Goal: Task Accomplishment & Management: Manage account settings

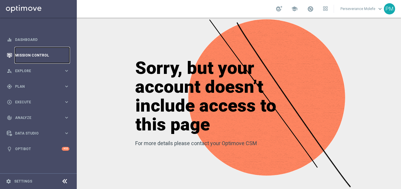
click at [41, 60] on link "Mission Control" at bounding box center [42, 56] width 54 height 16
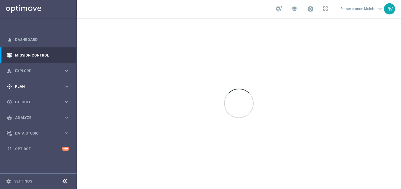
click at [36, 84] on div "gps_fixed Plan" at bounding box center [35, 86] width 57 height 5
click at [27, 116] on span "Templates" at bounding box center [37, 117] width 42 height 4
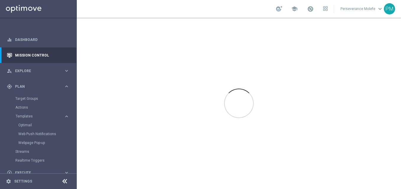
click at [31, 122] on div "Optimail" at bounding box center [47, 125] width 58 height 9
click at [30, 127] on link "Optimail" at bounding box center [39, 125] width 43 height 5
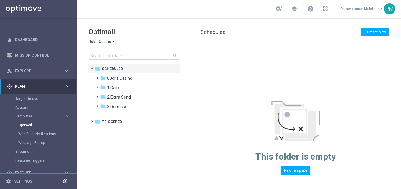
click at [111, 43] on icon "arrow_drop_down" at bounding box center [113, 42] width 5 height 6
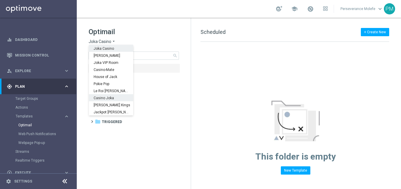
click at [0, 0] on span "Casino Joka" at bounding box center [0, 0] width 0 height 0
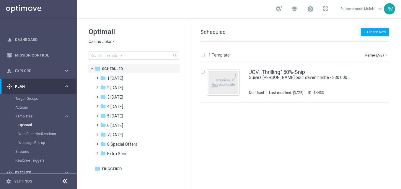
click at [110, 38] on div "Optimail Casino Joka arrow_drop_down × Casino Joka search" at bounding box center [140, 43] width 102 height 33
click at [111, 41] on icon "arrow_drop_down" at bounding box center [113, 42] width 5 height 6
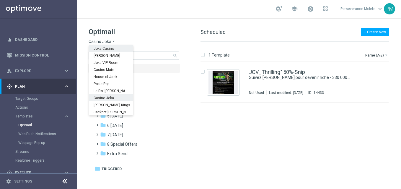
click at [0, 0] on span "Joka Casino" at bounding box center [0, 0] width 0 height 0
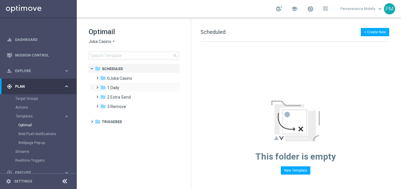
click at [122, 84] on div "folder 1 Daily more_vert" at bounding box center [136, 87] width 87 height 9
click at [133, 90] on div "folder 1 Daily" at bounding box center [134, 88] width 68 height 7
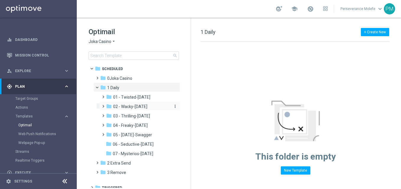
click at [144, 104] on span "02 - Wacky-[DATE]" at bounding box center [130, 106] width 34 height 5
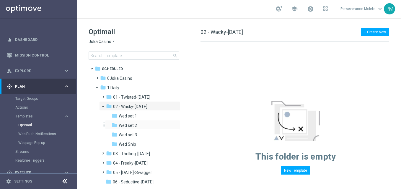
scroll to position [42, 0]
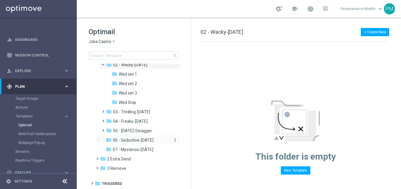
click at [138, 137] on div "folder 06 - Seductive-[DATE]" at bounding box center [137, 140] width 63 height 7
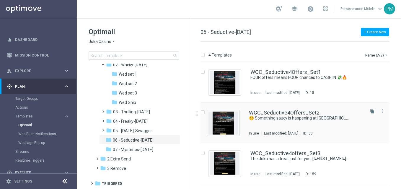
scroll to position [36, 0]
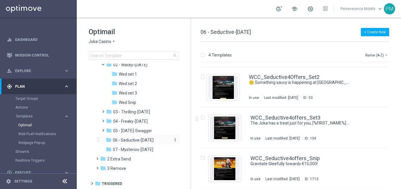
click at [152, 142] on span "06 - Seductive-[DATE]" at bounding box center [133, 140] width 41 height 5
click at [107, 44] on span "Joka Casino" at bounding box center [100, 42] width 23 height 6
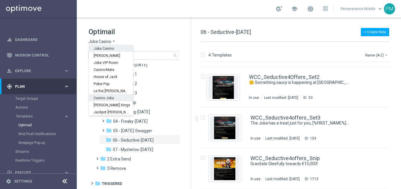
click at [115, 95] on div "Casino Joka" at bounding box center [111, 97] width 44 height 7
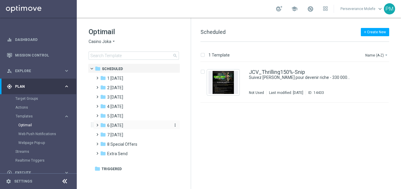
click at [125, 123] on div "folder 6 [DATE]" at bounding box center [134, 125] width 68 height 7
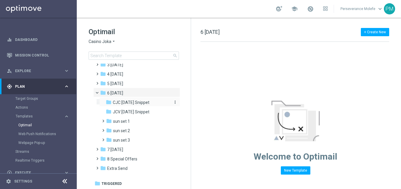
click at [137, 106] on div "folder CJC [DATE] Snippet" at bounding box center [137, 102] width 63 height 7
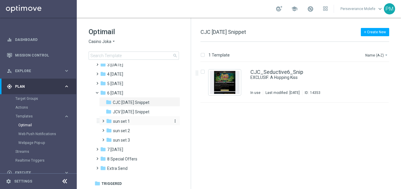
click at [136, 125] on div "folder sun set 1" at bounding box center [137, 121] width 63 height 7
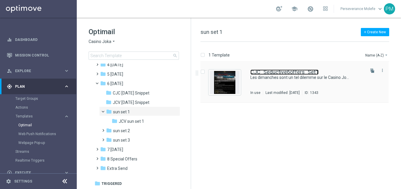
click at [284, 71] on link "CJC_Seductive6offers_Set1" at bounding box center [284, 72] width 68 height 5
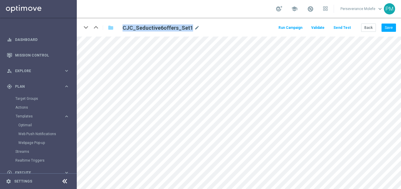
drag, startPoint x: 189, startPoint y: 27, endPoint x: 116, endPoint y: 22, distance: 73.1
click at [116, 22] on div "keyboard_arrow_down keyboard_arrow_up folder CJC_Seductive6offers_Set1 mode_edi…" at bounding box center [239, 27] width 324 height 19
copy h2 "CJC_Seductive6offers_Set1"
click at [372, 26] on button "Back" at bounding box center [368, 28] width 15 height 8
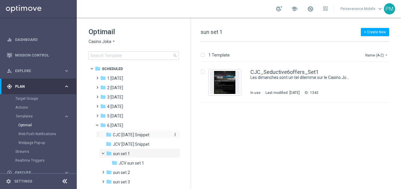
click at [140, 137] on span "CJC [DATE] Snippet" at bounding box center [131, 135] width 37 height 5
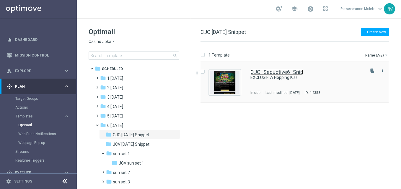
click at [270, 73] on link "CJC_Seductive6_Snip" at bounding box center [276, 72] width 53 height 5
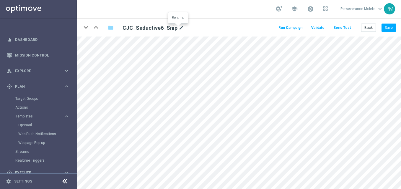
click at [179, 30] on icon "mode_edit" at bounding box center [181, 27] width 5 height 7
type input "CJC_Seductive6offers_Snip"
click at [393, 23] on div "keyboard_arrow_down keyboard_arrow_up folder CJC_Seductive6offers_Snip Run Camp…" at bounding box center [239, 27] width 324 height 19
click at [391, 28] on button "Save" at bounding box center [388, 28] width 14 height 8
click at [368, 30] on button "Back" at bounding box center [368, 28] width 15 height 8
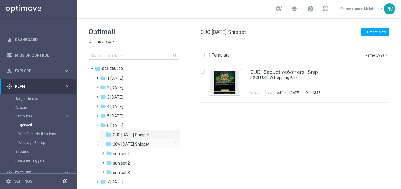
click at [142, 144] on span "JCV [DATE] Snippet" at bounding box center [131, 144] width 37 height 5
click at [139, 153] on div "folder sun set 1" at bounding box center [137, 154] width 63 height 7
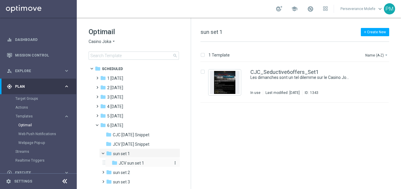
click at [142, 164] on span "JCV sun set 1" at bounding box center [131, 163] width 25 height 5
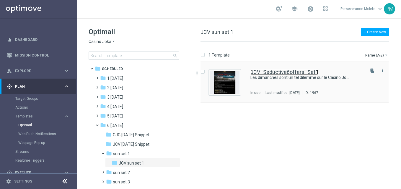
click at [310, 73] on link "JCV_Seductive6offers_Set1" at bounding box center [284, 72] width 68 height 5
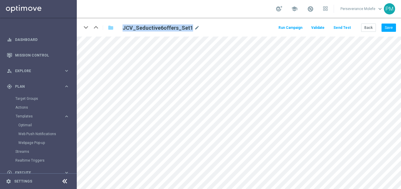
drag, startPoint x: 189, startPoint y: 29, endPoint x: 123, endPoint y: 30, distance: 65.5
click at [123, 30] on h2 "JCV_Seductive6offers_Set1" at bounding box center [157, 27] width 71 height 7
copy h2 "JCV_Seductive6offers_Set1"
click at [368, 27] on button "Back" at bounding box center [368, 28] width 15 height 8
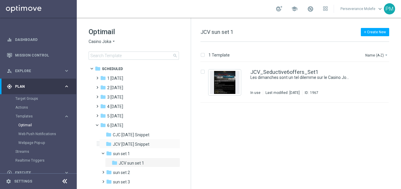
click at [146, 141] on div "folder JCV [DATE] Snippet more_vert" at bounding box center [139, 143] width 81 height 9
click at [135, 137] on span "CJC [DATE] Snippet" at bounding box center [131, 135] width 37 height 5
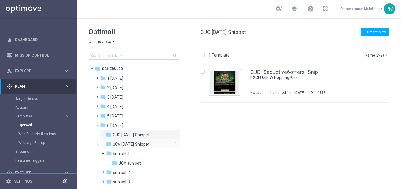
click at [138, 143] on span "JCV [DATE] Snippet" at bounding box center [131, 144] width 37 height 5
click at [265, 72] on link "JCV_Seductive_Snip" at bounding box center [275, 72] width 50 height 5
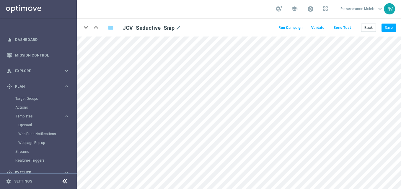
click at [178, 29] on div "JCV_Seductive_Snip mode_edit" at bounding box center [191, 28] width 146 height 8
click at [176, 28] on icon "mode_edit" at bounding box center [178, 27] width 5 height 7
click at [167, 28] on input "JCV_Seductive_Snip" at bounding box center [191, 28] width 146 height 8
type input "JCV_Seductive6offers_Snip"
click at [388, 31] on button "Save" at bounding box center [388, 28] width 14 height 8
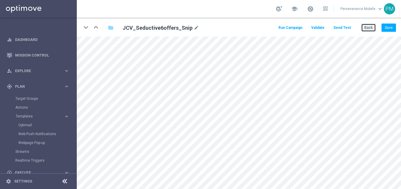
click at [369, 26] on button "Back" at bounding box center [368, 28] width 15 height 8
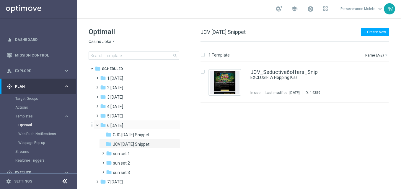
click at [99, 125] on span at bounding box center [100, 124] width 2 height 3
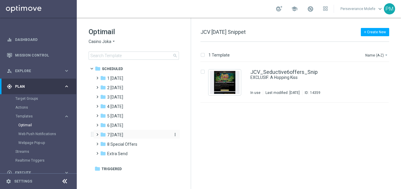
click at [123, 134] on span "7 [DATE]" at bounding box center [115, 135] width 16 height 5
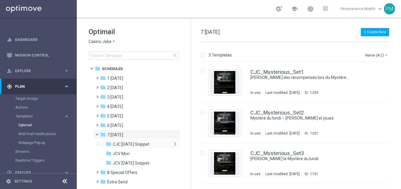
click at [153, 146] on div "folder CJC [DATE] Snippet" at bounding box center [137, 144] width 63 height 7
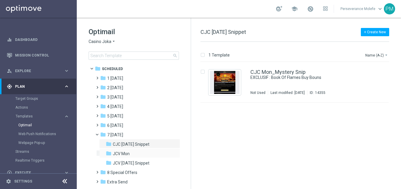
click at [140, 150] on div "folder JCV Mon more_vert" at bounding box center [139, 153] width 81 height 9
click at [141, 154] on div "folder JCV Mon" at bounding box center [137, 154] width 63 height 7
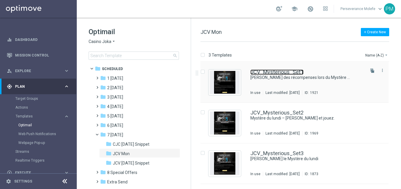
click at [280, 72] on link "JCV_Mysterious_Set1" at bounding box center [276, 72] width 53 height 5
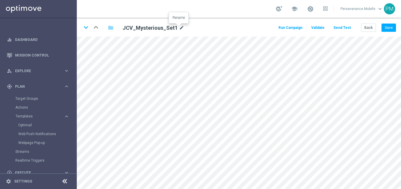
click at [179, 30] on icon "mode_edit" at bounding box center [181, 27] width 5 height 7
click at [368, 27] on button "Back" at bounding box center [368, 28] width 15 height 8
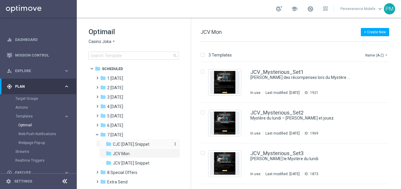
click at [132, 145] on span "CJC [DATE] Snippet" at bounding box center [131, 144] width 37 height 5
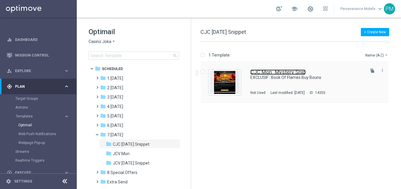
click at [274, 72] on link "CJC Mon_Mystery Snip" at bounding box center [277, 72] width 55 height 5
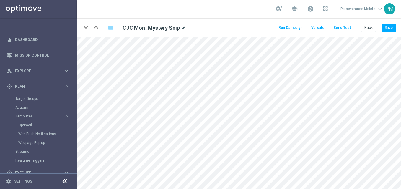
click at [179, 29] on div "CJC Mon_Mystery Snip mode_edit" at bounding box center [154, 27] width 64 height 7
click at [184, 31] on icon "mode_edit" at bounding box center [183, 27] width 5 height 7
type input "JCV_Mysterious_Snip"
click at [390, 25] on button "Save" at bounding box center [388, 28] width 14 height 8
click at [344, 30] on button "Send Test" at bounding box center [341, 28] width 19 height 8
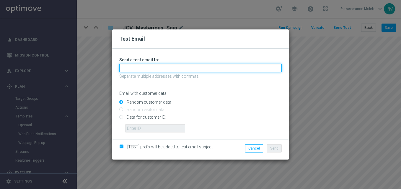
click at [163, 68] on input "text" at bounding box center [200, 68] width 162 height 8
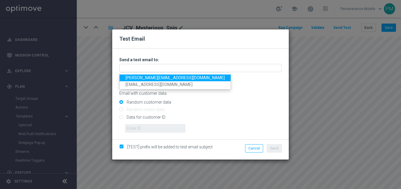
click at [163, 78] on link "[PERSON_NAME][EMAIL_ADDRESS][DOMAIN_NAME]" at bounding box center [175, 78] width 111 height 7
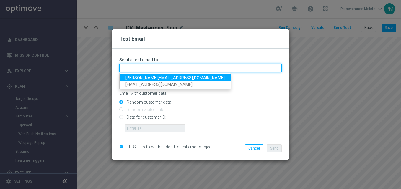
type input "[PERSON_NAME][EMAIL_ADDRESS][DOMAIN_NAME]"
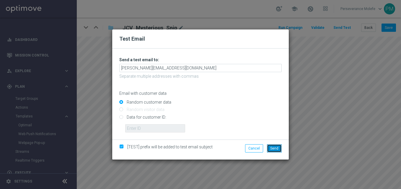
click at [273, 148] on span "Send" at bounding box center [274, 149] width 8 height 4
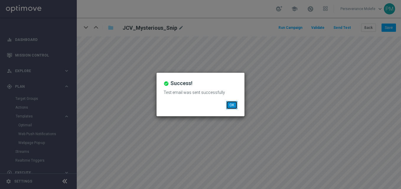
click at [231, 105] on button "OK" at bounding box center [231, 105] width 11 height 8
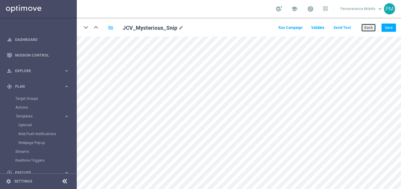
click at [370, 31] on button "Back" at bounding box center [368, 28] width 15 height 8
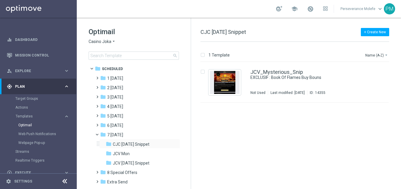
click at [151, 140] on div "folder CJC [DATE] Snippet more_vert" at bounding box center [139, 143] width 81 height 9
click at [148, 144] on span "CJC [DATE] Snippet" at bounding box center [131, 144] width 37 height 5
click at [282, 72] on link "JCV_Mysterious_Snip" at bounding box center [276, 72] width 53 height 5
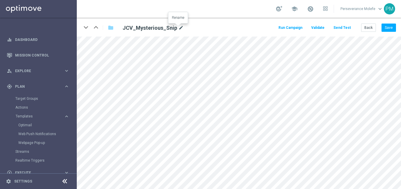
click at [180, 31] on icon "mode_edit" at bounding box center [180, 27] width 5 height 7
click at [123, 29] on input "JCV_Mysterious_Snip" at bounding box center [191, 28] width 146 height 8
type input "CJC_Mysterious_Snip"
click at [388, 26] on button "Save" at bounding box center [388, 28] width 14 height 8
click at [369, 26] on button "Back" at bounding box center [368, 28] width 15 height 8
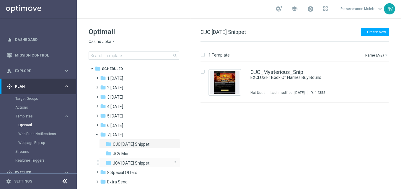
click at [143, 164] on span "JCV [DATE] Snippet" at bounding box center [131, 163] width 37 height 5
click at [286, 73] on link "JCV Mon_Mystery Snip" at bounding box center [277, 72] width 55 height 5
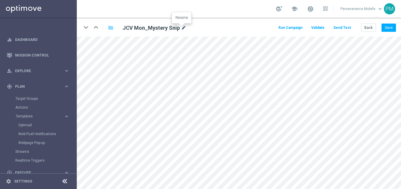
click at [182, 30] on icon "mode_edit" at bounding box center [183, 27] width 5 height 7
type input "JCV_Mysterious_Snip"
click at [388, 30] on button "Save" at bounding box center [388, 28] width 14 height 8
click at [344, 29] on button "Send Test" at bounding box center [341, 28] width 19 height 8
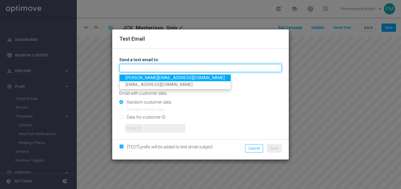
click at [168, 70] on input "text" at bounding box center [200, 68] width 162 height 8
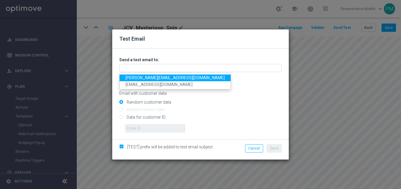
click at [161, 79] on link "[PERSON_NAME][EMAIL_ADDRESS][DOMAIN_NAME]" at bounding box center [175, 78] width 111 height 7
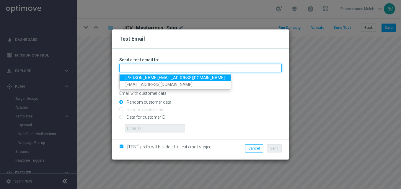
type input "[PERSON_NAME][EMAIL_ADDRESS][DOMAIN_NAME]"
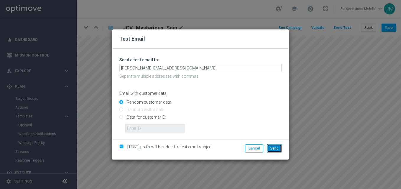
click at [272, 149] on span "Send" at bounding box center [274, 149] width 8 height 4
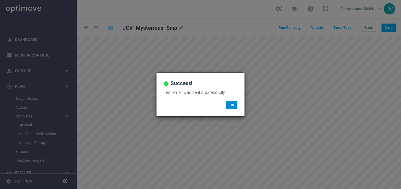
drag, startPoint x: 237, startPoint y: 104, endPoint x: 232, endPoint y: 106, distance: 5.4
click at [232, 106] on li "OK" at bounding box center [232, 105] width 14 height 8
click at [231, 106] on button "OK" at bounding box center [231, 105] width 11 height 8
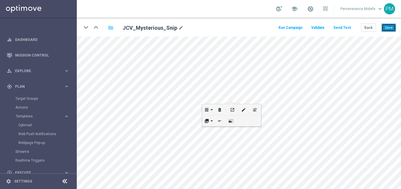
click at [396, 30] on button "Save" at bounding box center [388, 28] width 14 height 8
click at [392, 30] on button "Save" at bounding box center [388, 28] width 14 height 8
click at [373, 28] on button "Back" at bounding box center [368, 28] width 15 height 8
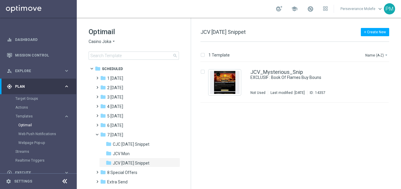
click at [109, 43] on span "Casino Joka" at bounding box center [100, 42] width 23 height 6
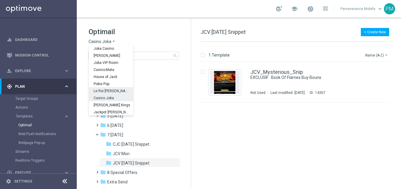
click at [0, 0] on span "Le Roi [PERSON_NAME]" at bounding box center [0, 0] width 0 height 0
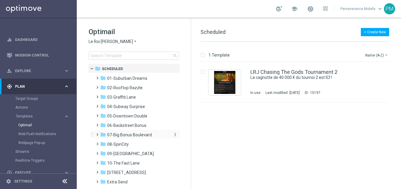
click at [132, 132] on div "folder 07-[GEOGRAPHIC_DATA]" at bounding box center [134, 135] width 68 height 7
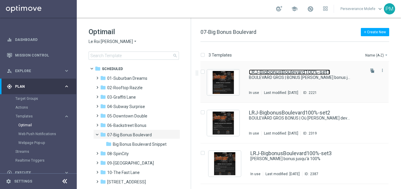
click at [288, 71] on link "LRJ-BigbonusBoulevard100%-set1" at bounding box center [289, 72] width 81 height 5
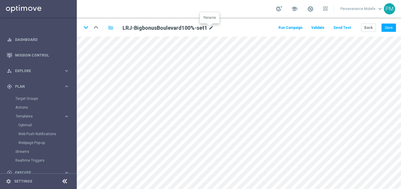
click at [210, 27] on icon "mode_edit" at bounding box center [210, 27] width 5 height 7
click at [367, 26] on button "Back" at bounding box center [368, 28] width 15 height 8
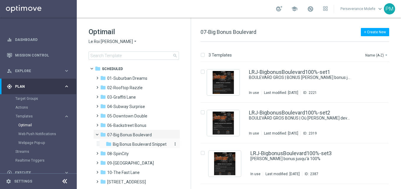
click at [156, 142] on span "Big Bonus Boulevard Snippet" at bounding box center [140, 144] width 54 height 5
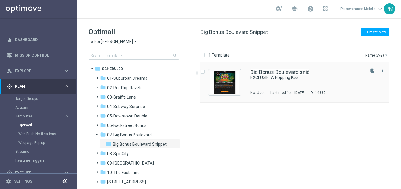
click at [267, 71] on link "Big Bonus Boulevard snip" at bounding box center [279, 72] width 59 height 5
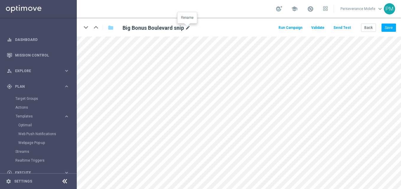
click at [187, 27] on icon "mode_edit" at bounding box center [187, 27] width 5 height 7
type input "LRJ-BigbonusBoulevard-Snip"
click at [385, 28] on button "Save" at bounding box center [388, 28] width 14 height 8
click at [368, 30] on button "Back" at bounding box center [368, 28] width 15 height 8
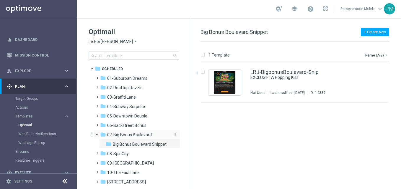
click at [142, 136] on span "07-Big Bonus Boulevard" at bounding box center [129, 135] width 45 height 5
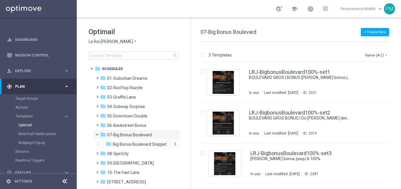
click at [157, 145] on span "Big Bonus Boulevard Snippet" at bounding box center [140, 144] width 54 height 5
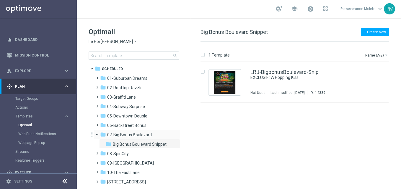
click at [99, 134] on span at bounding box center [100, 133] width 2 height 3
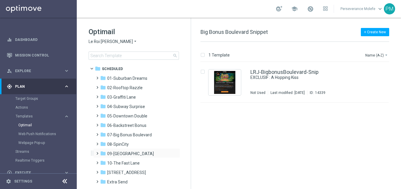
click at [148, 149] on div "folder 09-[GEOGRAPHIC_DATA] more_vert" at bounding box center [136, 153] width 87 height 9
click at [137, 146] on div "folder 08-SpinCity" at bounding box center [134, 144] width 68 height 7
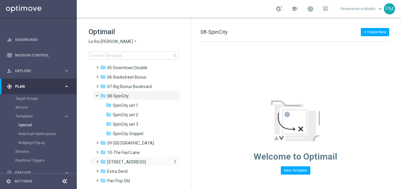
scroll to position [59, 0]
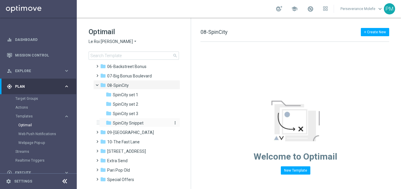
click at [127, 122] on span "SpinCity Snippet" at bounding box center [128, 123] width 31 height 5
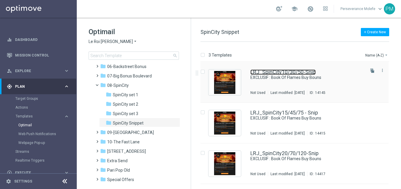
click at [277, 74] on link "LRJ_SpinCity10/30/50-Snip" at bounding box center [282, 72] width 65 height 5
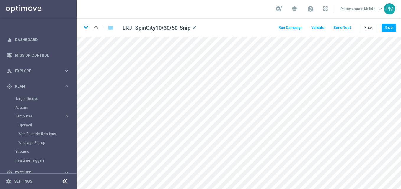
click at [341, 27] on button "Send Test" at bounding box center [341, 28] width 19 height 8
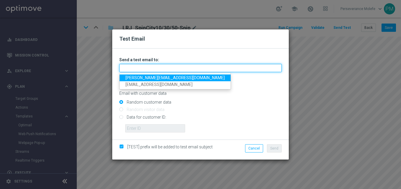
click at [187, 70] on input "text" at bounding box center [200, 68] width 162 height 8
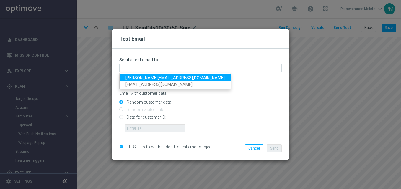
click at [170, 79] on link "[PERSON_NAME][EMAIL_ADDRESS][DOMAIN_NAME]" at bounding box center [175, 78] width 111 height 7
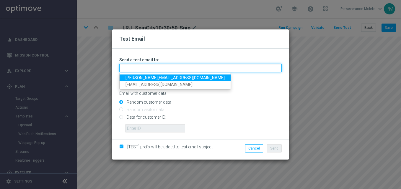
type input "[PERSON_NAME][EMAIL_ADDRESS][DOMAIN_NAME]"
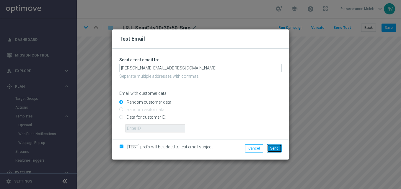
click at [270, 152] on button "Send" at bounding box center [274, 149] width 15 height 8
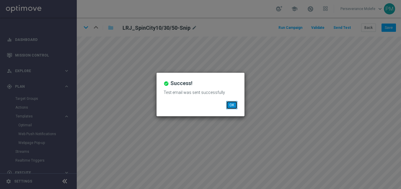
click at [231, 109] on button "OK" at bounding box center [231, 105] width 11 height 8
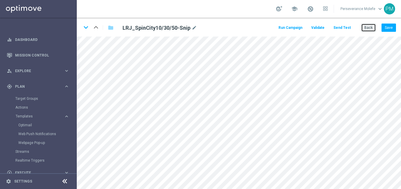
click at [366, 29] on button "Back" at bounding box center [368, 28] width 15 height 8
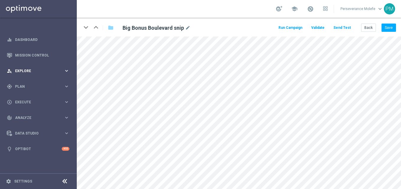
click at [42, 75] on div "person_search Explore keyboard_arrow_right" at bounding box center [38, 71] width 76 height 16
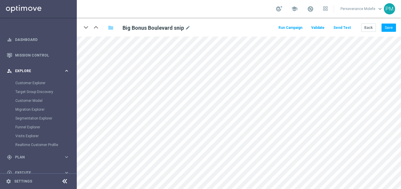
click at [35, 69] on div "person_search Explore" at bounding box center [35, 70] width 57 height 5
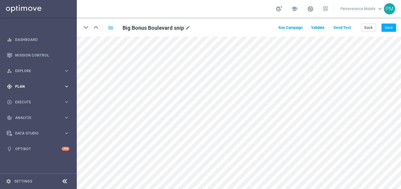
click at [37, 86] on span "Plan" at bounding box center [39, 87] width 49 height 4
click at [28, 118] on span "Templates" at bounding box center [37, 117] width 42 height 4
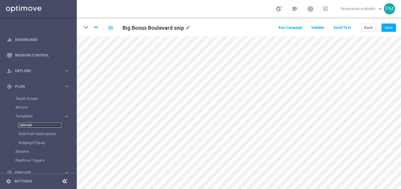
click at [30, 128] on link "Optimail" at bounding box center [39, 125] width 43 height 5
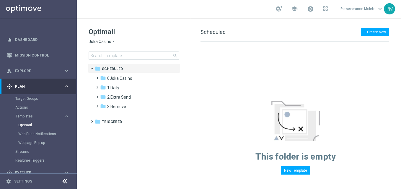
click at [107, 37] on div "Optimail Joka Casino arrow_drop_down × Joka Casino search" at bounding box center [140, 43] width 102 height 33
click at [110, 39] on span "Joka Casino" at bounding box center [100, 42] width 23 height 6
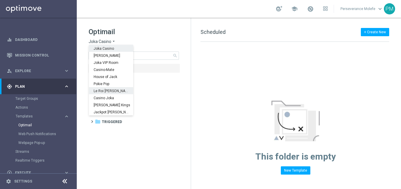
click at [106, 94] on div "Le Roi [PERSON_NAME]" at bounding box center [111, 90] width 44 height 7
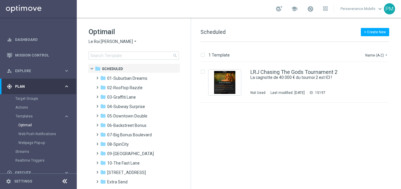
click at [107, 40] on span "Le Roi [PERSON_NAME]" at bounding box center [111, 42] width 44 height 6
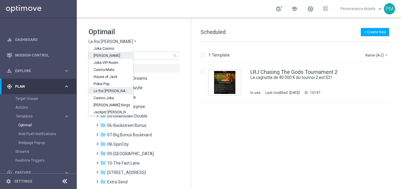
click at [0, 0] on span "[PERSON_NAME]" at bounding box center [0, 0] width 0 height 0
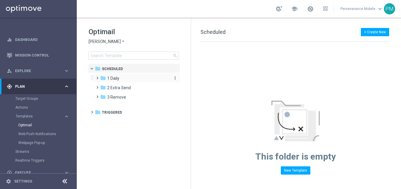
click at [121, 81] on div "folder 1 Daily" at bounding box center [134, 78] width 68 height 7
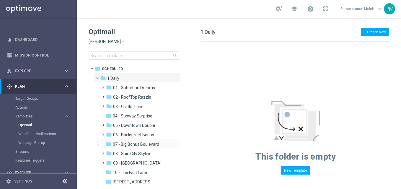
scroll to position [30, 0]
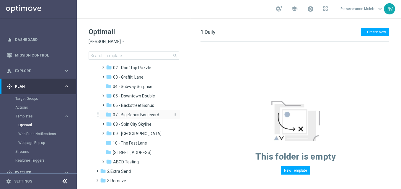
click at [138, 115] on span "07 - Big Bonus Boulevard" at bounding box center [136, 114] width 46 height 5
